Goal: Task Accomplishment & Management: Manage account settings

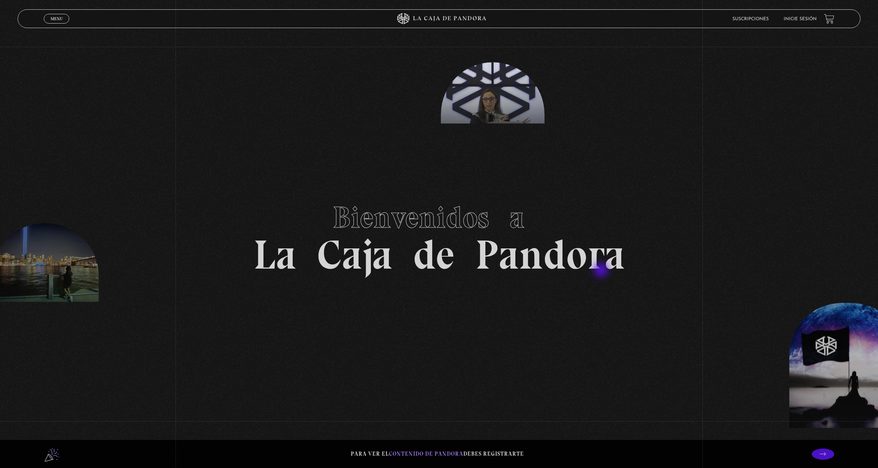
scroll to position [115, 0]
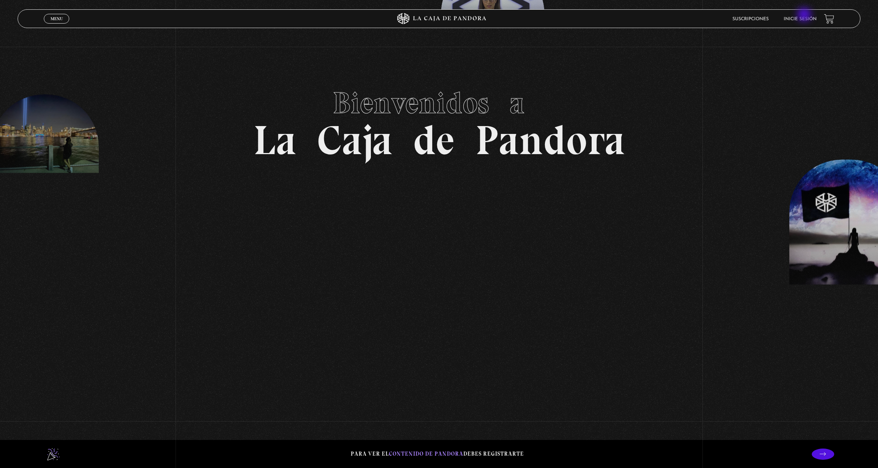
click at [804, 16] on li "Inicie sesión" at bounding box center [800, 19] width 33 height 12
click at [792, 22] on li "Inicie sesión" at bounding box center [800, 19] width 33 height 12
click at [793, 17] on li "Inicie sesión" at bounding box center [800, 19] width 33 height 12
click at [800, 16] on li "Inicie sesión" at bounding box center [800, 19] width 33 height 12
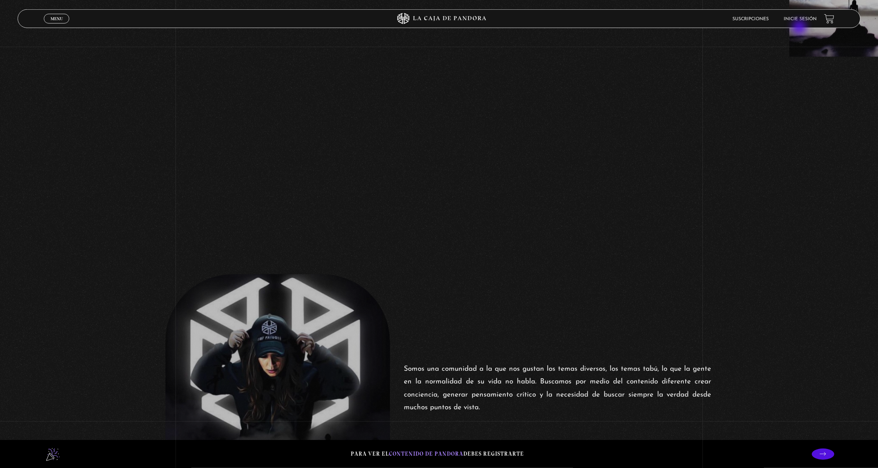
scroll to position [305, 0]
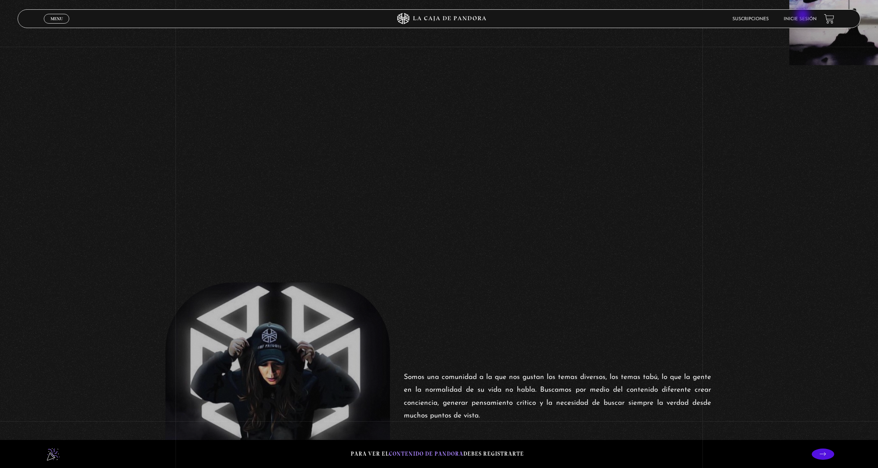
click at [804, 16] on li "Inicie sesión" at bounding box center [800, 19] width 33 height 12
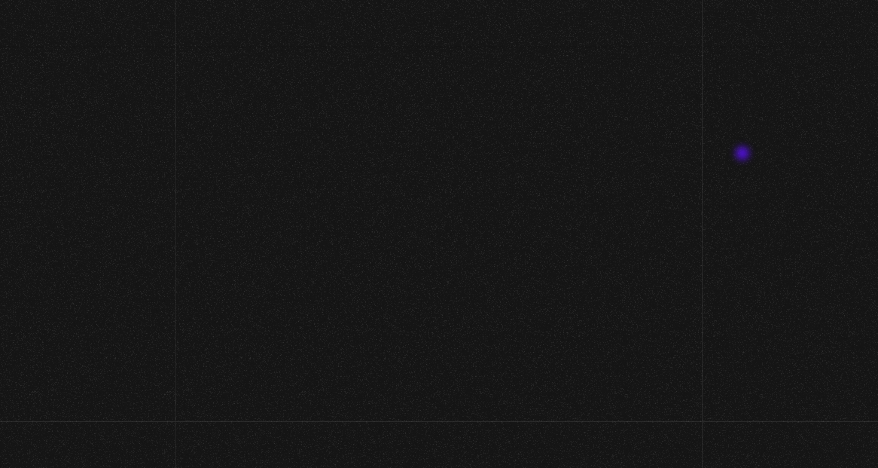
scroll to position [305, 0]
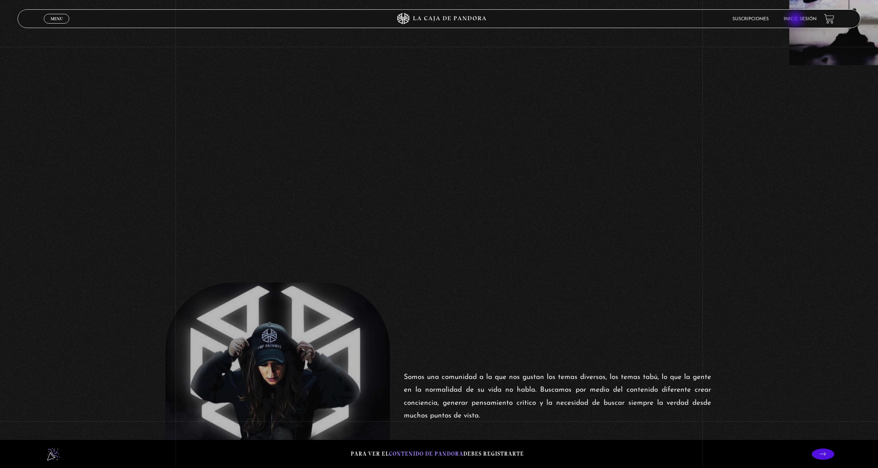
click at [796, 20] on link "Inicie sesión" at bounding box center [800, 19] width 33 height 4
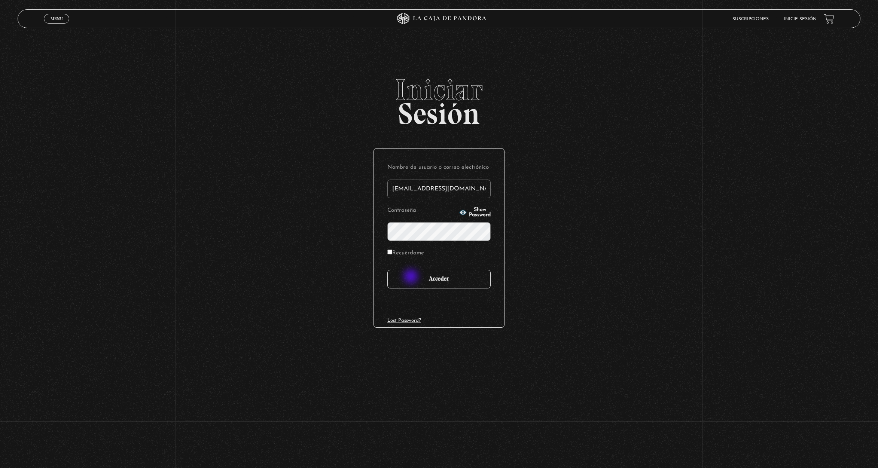
type input "imararo19@hotmail.com"
click at [412, 277] on input "Acceder" at bounding box center [438, 279] width 103 height 19
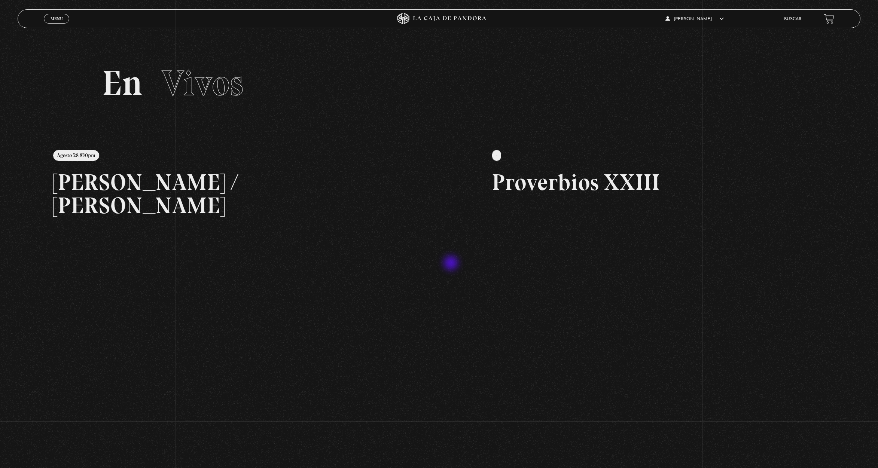
scroll to position [38, 0]
